Goal: Connect with others: Connect with others

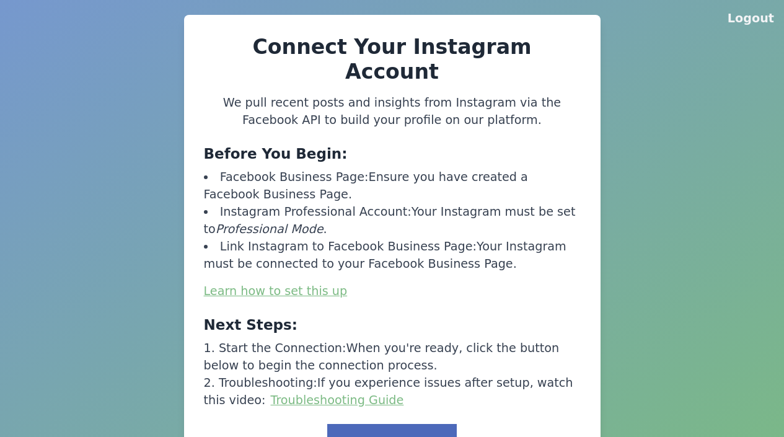
click at [396, 424] on button "Link to Facebook" at bounding box center [391, 443] width 129 height 38
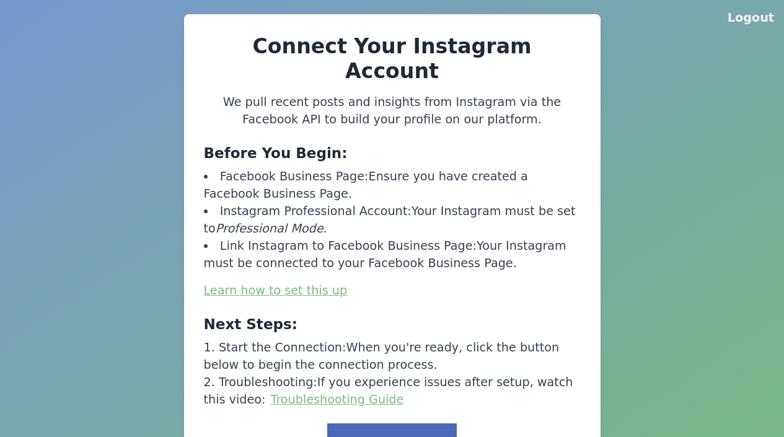
click at [396, 423] on button "Link to Facebook" at bounding box center [391, 442] width 129 height 38
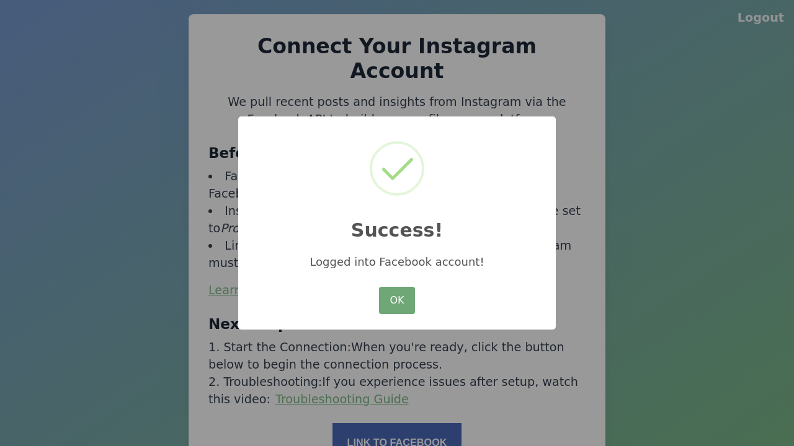
click at [397, 301] on button "OK" at bounding box center [397, 300] width 36 height 27
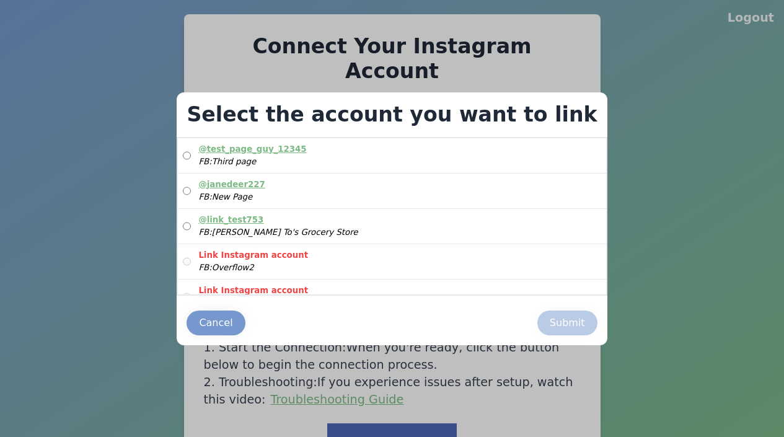
click at [388, 226] on label "@ link_test753 FB: John To's Grocery Store" at bounding box center [392, 226] width 428 height 35
click at [550, 322] on div "Submit" at bounding box center [567, 323] width 35 height 15
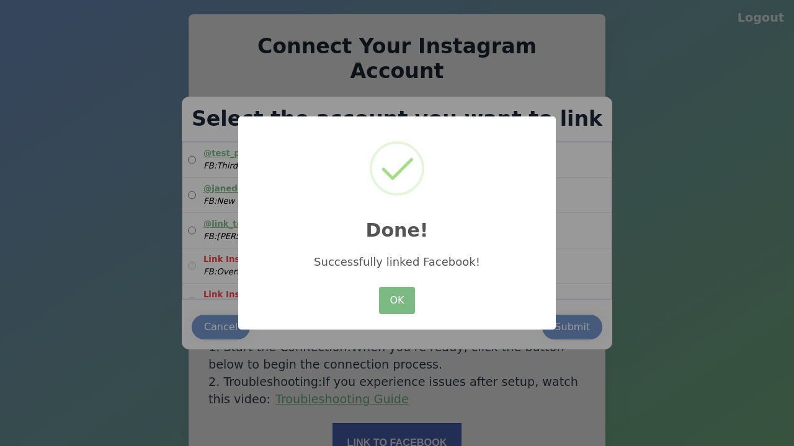
scroll to position [41, 0]
